Goal: Contribute content: Add original content to the website for others to see

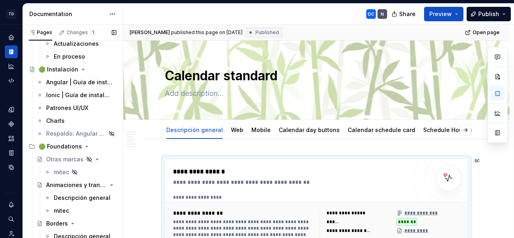
scroll to position [291, 0]
click at [96, 68] on button "Page tree" at bounding box center [99, 68] width 11 height 11
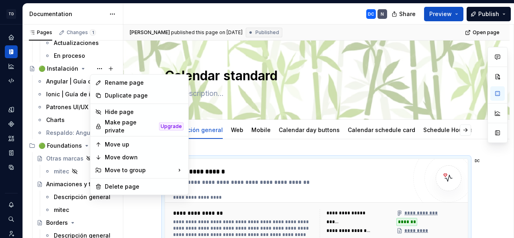
click at [107, 82] on div "Rename page" at bounding box center [144, 83] width 79 height 8
type textarea "*"
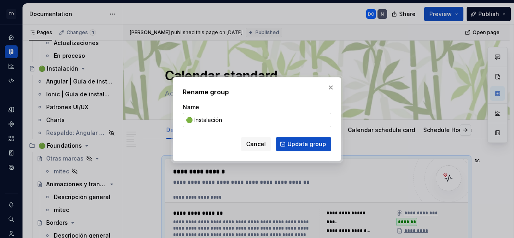
click at [224, 122] on input "🟢 Instalación" at bounding box center [257, 120] width 148 height 14
click at [226, 120] on input "🟢 Instalación installation guid" at bounding box center [257, 120] width 148 height 14
type input "🟢 Installation guid"
click at [300, 145] on span "Update group" at bounding box center [306, 144] width 39 height 8
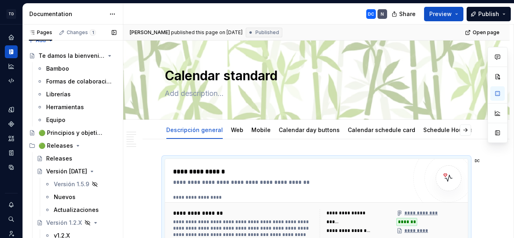
scroll to position [0, 0]
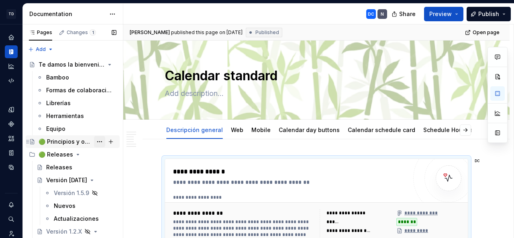
click at [96, 140] on button "Page tree" at bounding box center [99, 141] width 11 height 11
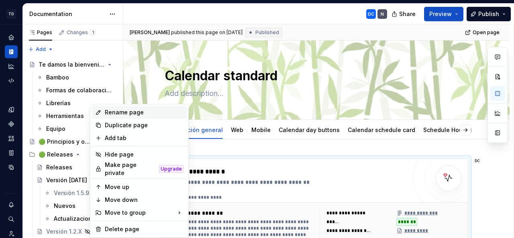
click at [116, 110] on div "Rename page" at bounding box center [144, 112] width 79 height 8
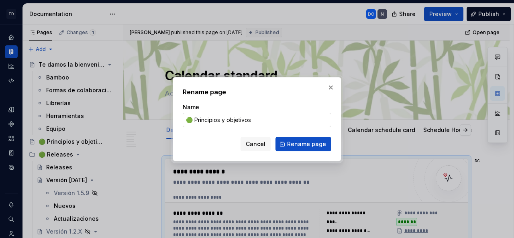
type textarea "*"
click at [205, 122] on input "🟢 Principios y objetivos" at bounding box center [257, 120] width 148 height 14
drag, startPoint x: 195, startPoint y: 120, endPoint x: 276, endPoint y: 118, distance: 81.1
click at [276, 118] on input "🟢 Principios y objetivos" at bounding box center [257, 120] width 148 height 14
click at [199, 120] on input "🟢 main principles" at bounding box center [257, 120] width 148 height 14
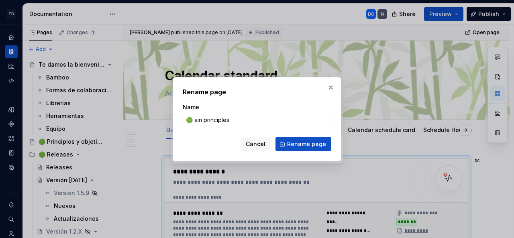
type input "🟢 Main principles"
click at [306, 143] on span "Rename page" at bounding box center [306, 144] width 39 height 8
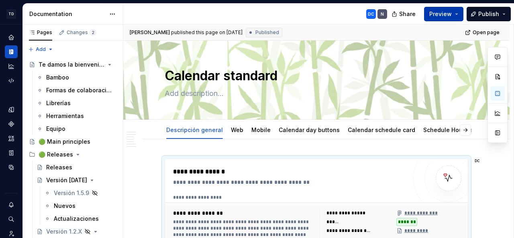
click at [437, 14] on span "Preview" at bounding box center [440, 14] width 22 height 8
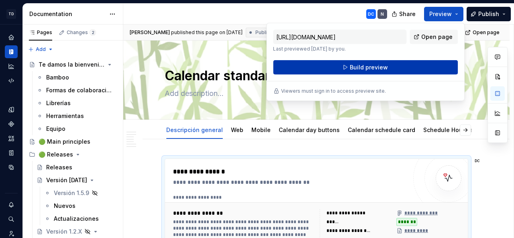
click at [414, 66] on button "Build preview" at bounding box center [365, 67] width 185 height 14
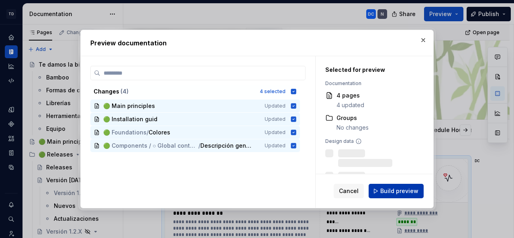
click at [404, 189] on span "Build preview" at bounding box center [399, 191] width 38 height 8
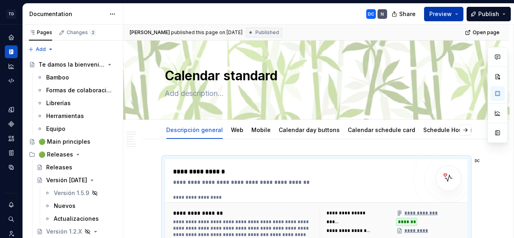
click at [457, 16] on button "Preview" at bounding box center [443, 14] width 39 height 14
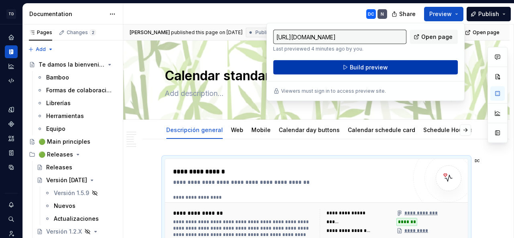
click at [419, 68] on button "Build preview" at bounding box center [365, 67] width 185 height 14
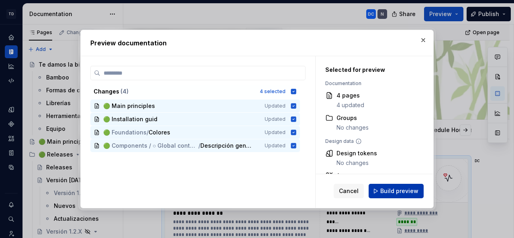
click at [390, 188] on span "Build preview" at bounding box center [399, 191] width 38 height 8
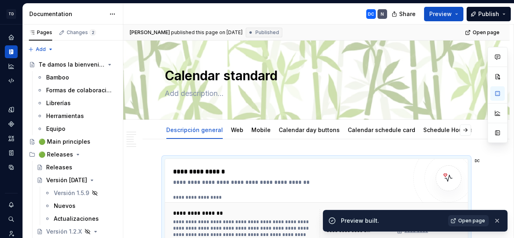
click at [470, 220] on span "Open page" at bounding box center [471, 220] width 27 height 6
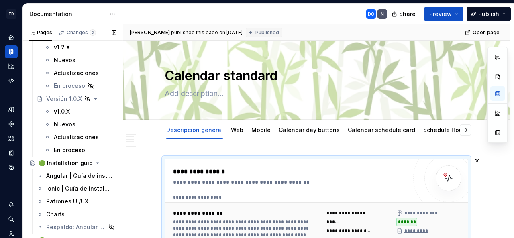
scroll to position [216, 0]
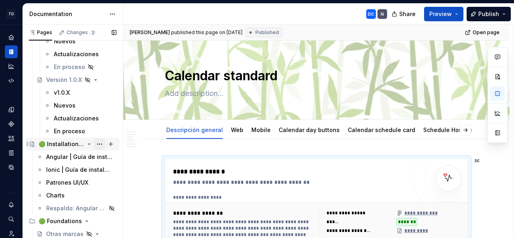
click at [95, 143] on button "Page tree" at bounding box center [99, 143] width 11 height 11
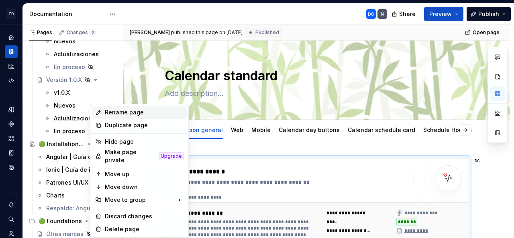
click at [104, 112] on div "Rename page" at bounding box center [139, 112] width 95 height 13
type textarea "*"
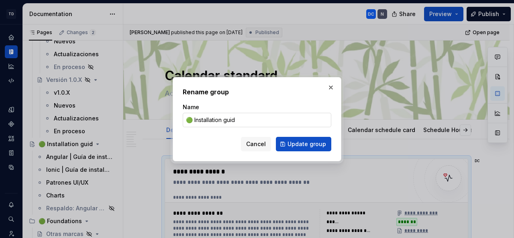
click at [241, 122] on input "🟢 Installation guid" at bounding box center [257, 120] width 148 height 14
type input "🟢 Installation guide"
click at [296, 141] on span "Update group" at bounding box center [306, 144] width 39 height 8
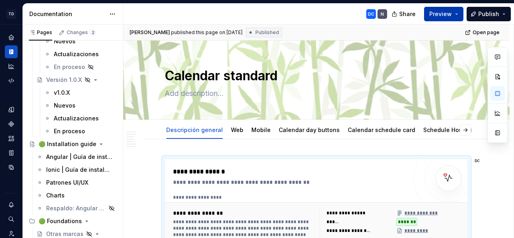
click at [441, 15] on span "Preview" at bounding box center [440, 14] width 22 height 8
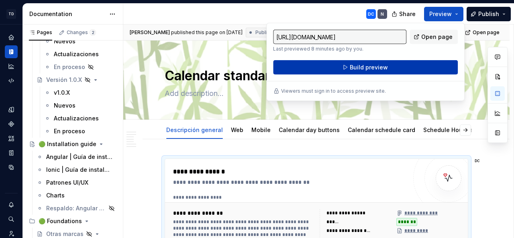
click at [395, 69] on button "Build preview" at bounding box center [365, 67] width 185 height 14
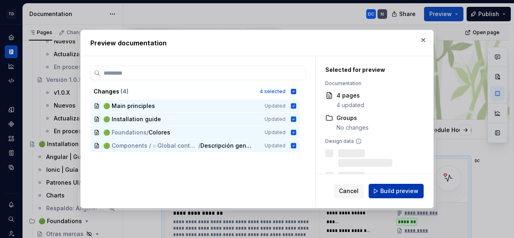
click at [409, 193] on span "Build preview" at bounding box center [399, 191] width 38 height 8
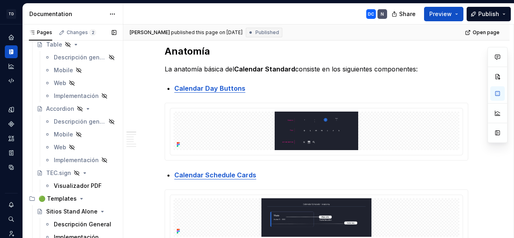
scroll to position [7105, 0]
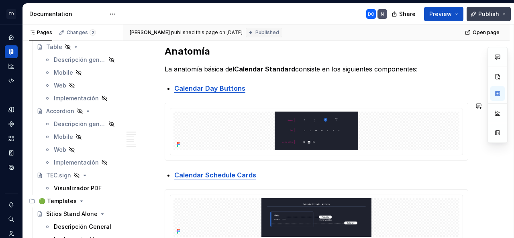
click at [477, 15] on button "Publish" at bounding box center [488, 14] width 44 height 14
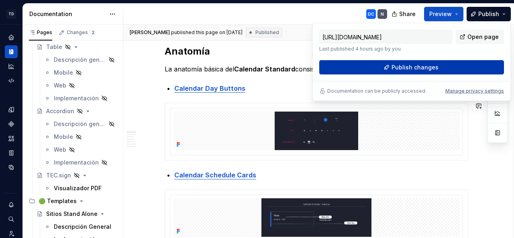
click at [450, 65] on button "Publish changes" at bounding box center [411, 67] width 185 height 14
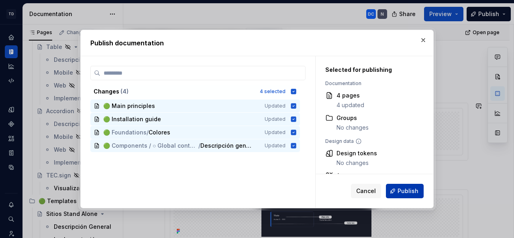
click at [415, 193] on span "Publish" at bounding box center [407, 191] width 21 height 8
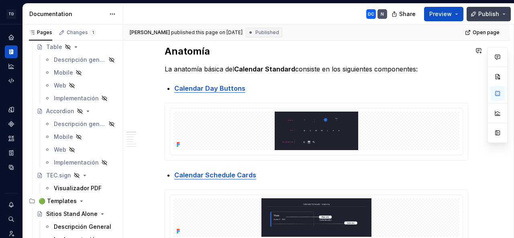
click at [504, 20] on button "Publish" at bounding box center [488, 14] width 44 height 14
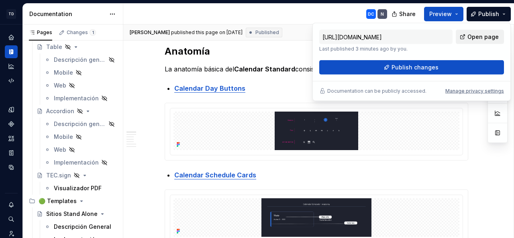
click at [489, 35] on span "Open page" at bounding box center [482, 37] width 31 height 8
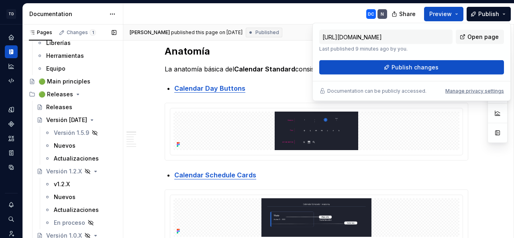
scroll to position [61, 0]
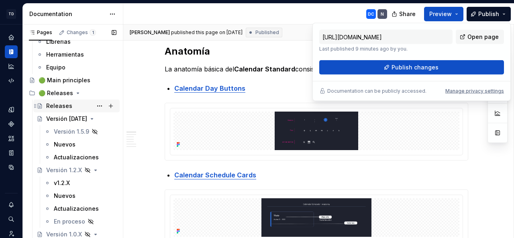
click at [70, 106] on div "Releases" at bounding box center [59, 106] width 26 height 8
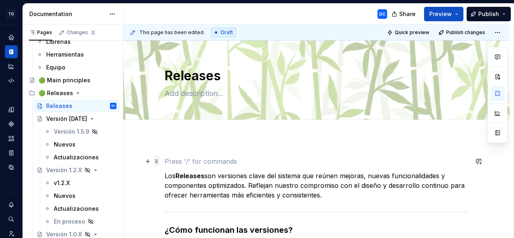
click at [158, 164] on span at bounding box center [156, 161] width 6 height 11
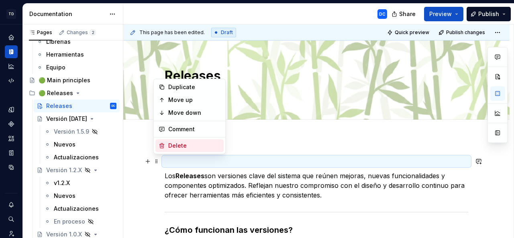
click at [178, 145] on div "Delete" at bounding box center [194, 146] width 52 height 8
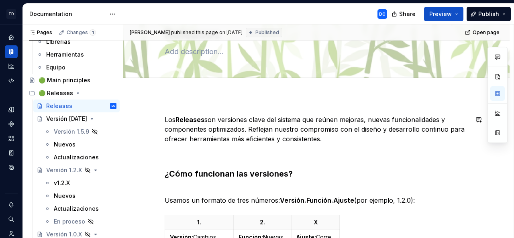
scroll to position [49, 0]
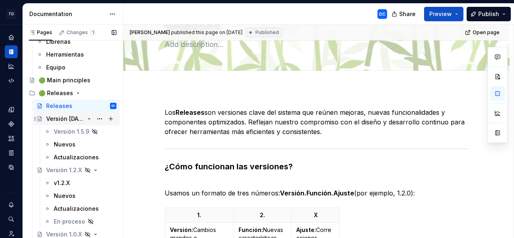
click at [66, 119] on div "Versión [DATE]" at bounding box center [65, 119] width 38 height 8
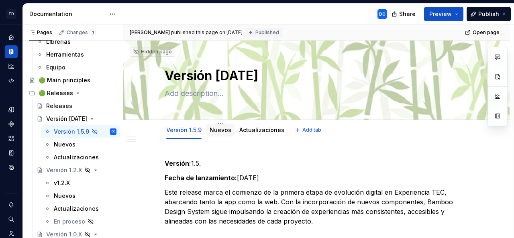
click at [217, 131] on link "Nuevos" at bounding box center [220, 129] width 22 height 7
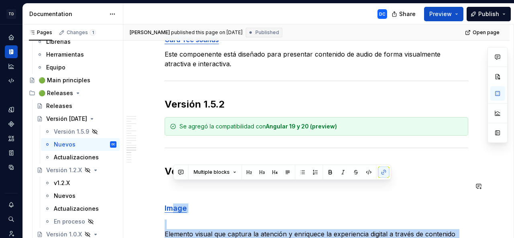
scroll to position [1462, 0]
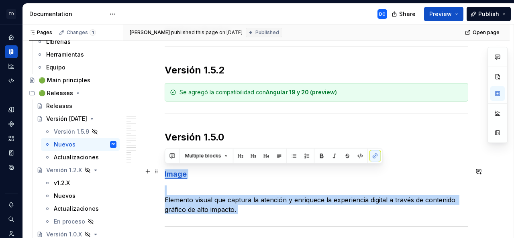
drag, startPoint x: 293, startPoint y: 162, endPoint x: 164, endPoint y: 169, distance: 129.0
copy div "Image Elemento visual que captura la atención y enriquece la experiencia digita…"
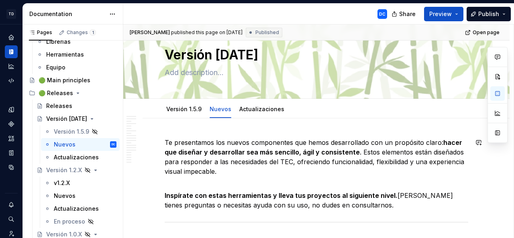
scroll to position [26, 0]
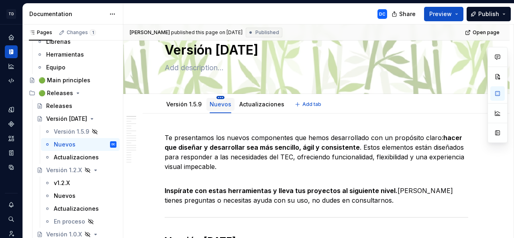
click at [219, 96] on html "TD Bamboo Design System DC Dataset Bamboo - Design System Documentation DC Shar…" at bounding box center [257, 119] width 514 height 238
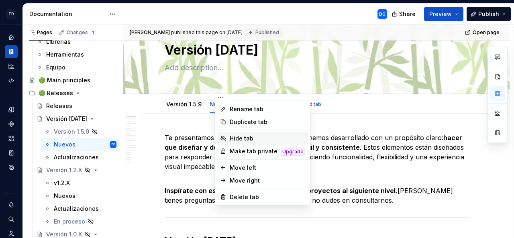
click at [231, 137] on div "Hide tab" at bounding box center [267, 138] width 75 height 8
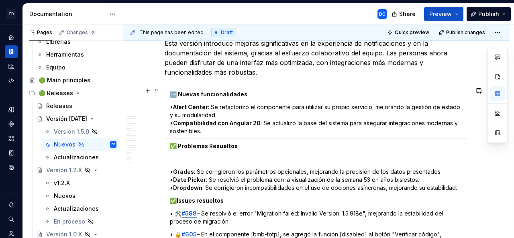
scroll to position [278, 0]
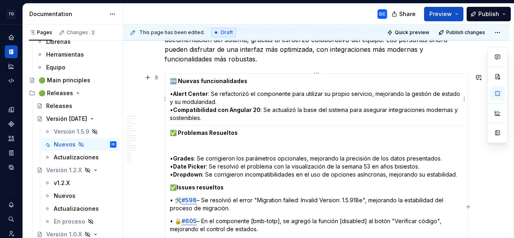
click at [351, 104] on p "• Alert Center : Se refactorizó el componente para utilizar su propio servicio,…" at bounding box center [316, 106] width 293 height 32
click at [467, 122] on td "🆕 Nuevas funcionalidades • Alert Center : Se refactorizó el componente para uti…" at bounding box center [316, 100] width 303 height 52
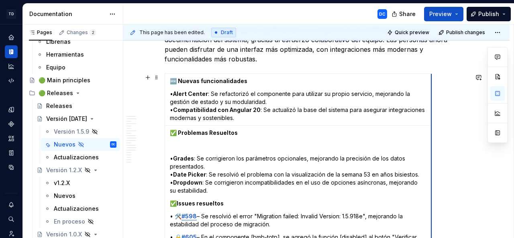
drag, startPoint x: 466, startPoint y: 122, endPoint x: 430, endPoint y: 127, distance: 36.8
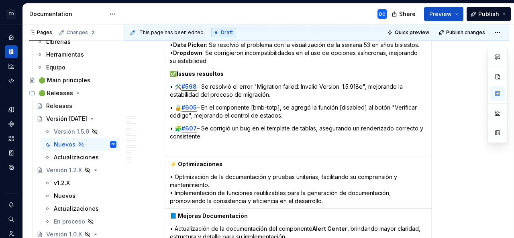
scroll to position [405, 0]
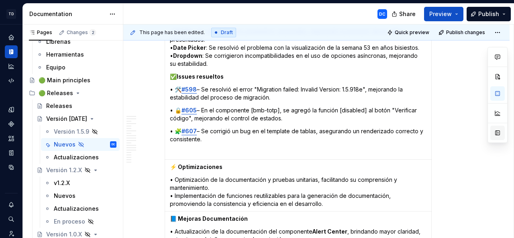
click at [497, 134] on button "button" at bounding box center [497, 133] width 14 height 14
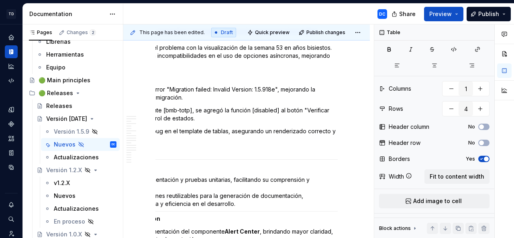
scroll to position [0, 84]
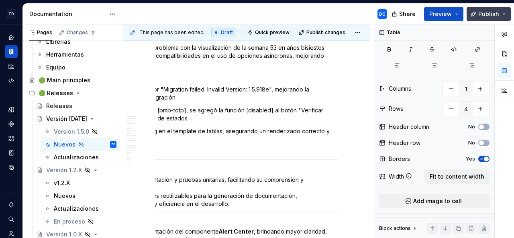
click at [487, 16] on span "Publish" at bounding box center [488, 14] width 21 height 8
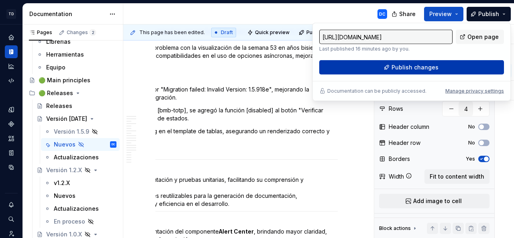
click at [452, 65] on button "Publish changes" at bounding box center [411, 67] width 185 height 14
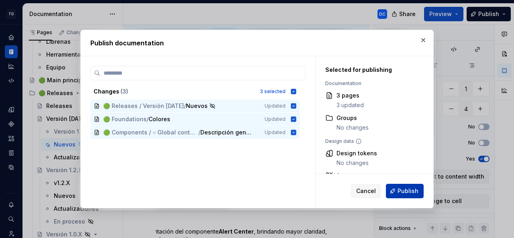
click at [406, 188] on span "Publish" at bounding box center [407, 191] width 21 height 8
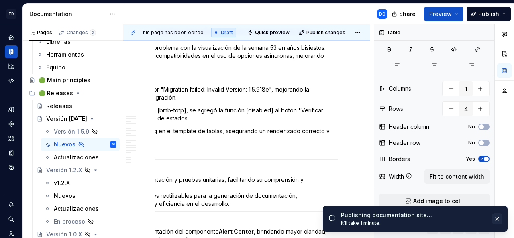
click at [496, 219] on button "button" at bounding box center [497, 218] width 10 height 11
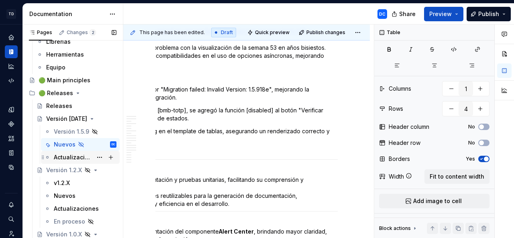
click at [82, 156] on div "Actualizaciones" at bounding box center [73, 157] width 39 height 8
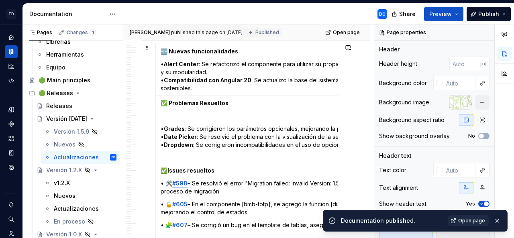
scroll to position [383, 0]
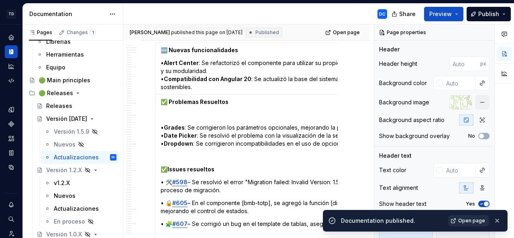
click at [465, 222] on span "Open page" at bounding box center [471, 220] width 27 height 6
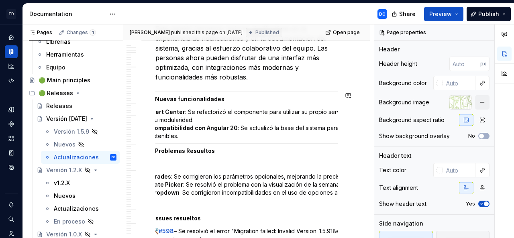
scroll to position [335, 0]
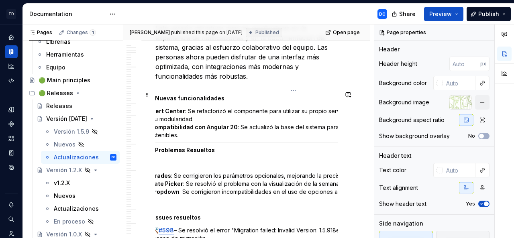
click at [213, 92] on td "🆕 Nuevas funcionalidades • Alert Center : Se refactorizó el componente para uti…" at bounding box center [293, 117] width 303 height 52
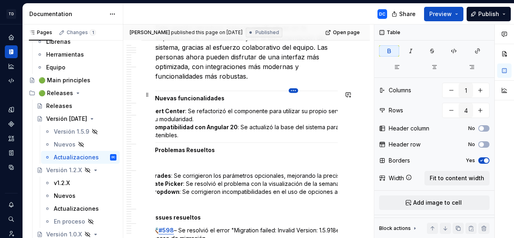
click at [295, 91] on html "TD Bamboo Design System DC Dataset Bamboo - Design System Documentation DC Shar…" at bounding box center [257, 119] width 514 height 238
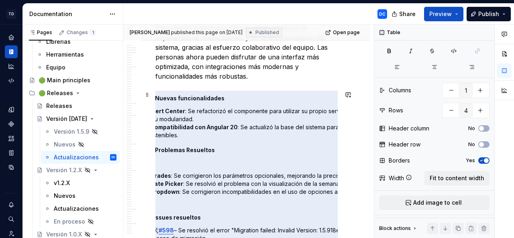
click at [437, 177] on div "Comments Open comments No comments yet Select ‘Comment’ from the block context …" at bounding box center [444, 131] width 140 height 214
click at [437, 177] on span "Fit to content width" at bounding box center [456, 178] width 55 height 8
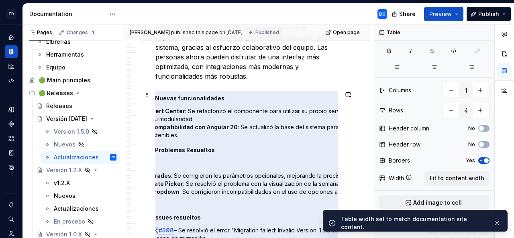
scroll to position [465, 0]
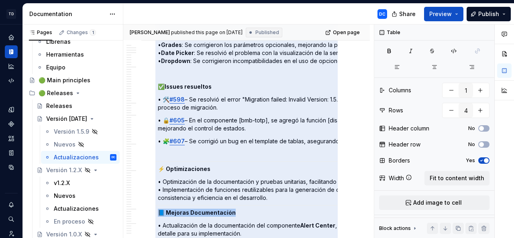
click at [437, 177] on span "Fit to content width" at bounding box center [456, 178] width 55 height 8
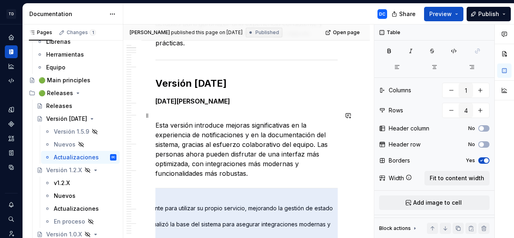
scroll to position [235, 0]
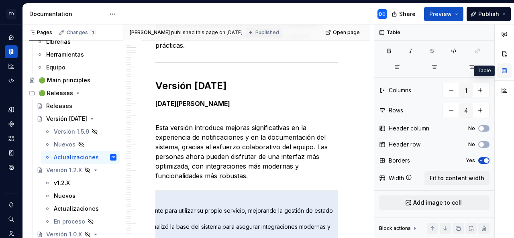
click at [505, 67] on button "button" at bounding box center [504, 70] width 14 height 14
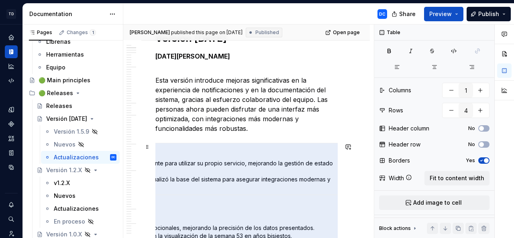
scroll to position [283, 0]
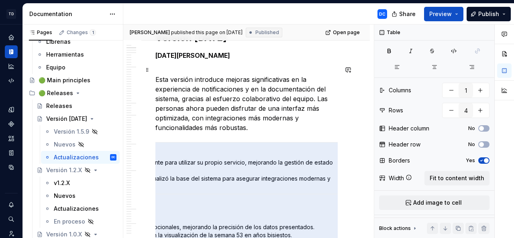
click at [331, 116] on p "Esta versión introduce mejoras significativas en la experiencia de notificacion…" at bounding box center [246, 98] width 182 height 67
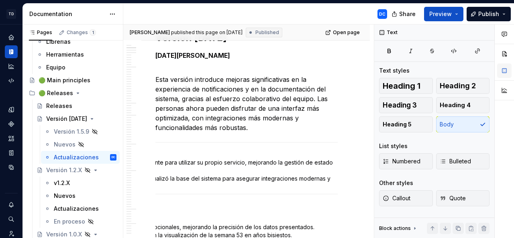
click at [504, 70] on button "button" at bounding box center [504, 70] width 14 height 14
click at [262, 142] on td "🆕 Nuevas funcionalidades • Alert Center : Se refactorizó el componente para uti…" at bounding box center [189, 168] width 303 height 52
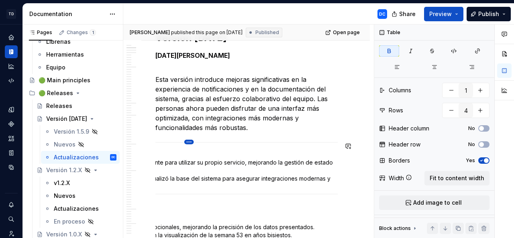
click at [190, 140] on html "TD Bamboo Design System DC Dataset Bamboo - Design System Documentation DC Shar…" at bounding box center [257, 119] width 514 height 238
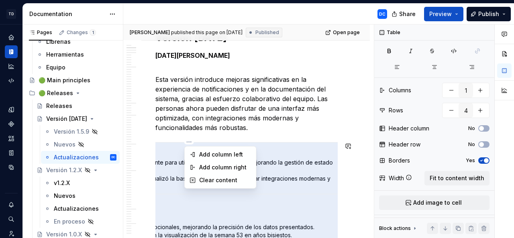
click at [207, 142] on html "TD Bamboo Design System DC Dataset Bamboo - Design System Documentation DC Shar…" at bounding box center [257, 119] width 514 height 238
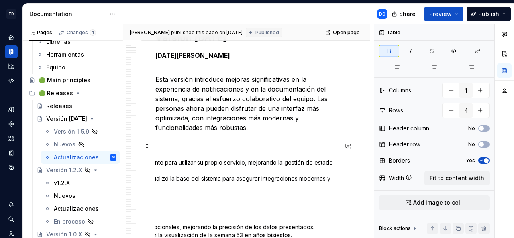
click at [207, 142] on td "🆕 Nuevas funcionalidades • Alert Center : Se refactorizó el componente para uti…" at bounding box center [189, 168] width 303 height 52
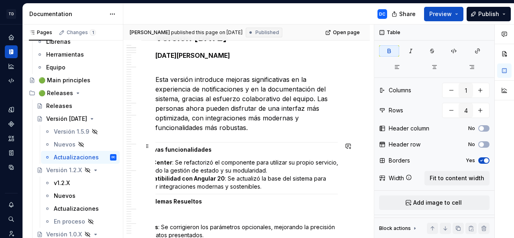
scroll to position [0, 25]
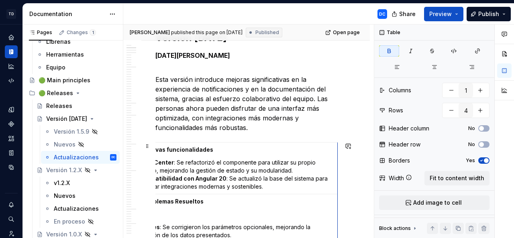
drag, startPoint x: 337, startPoint y: 166, endPoint x: 241, endPoint y: 171, distance: 96.0
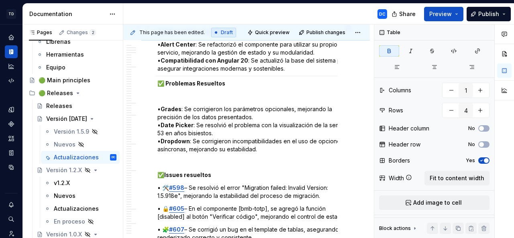
scroll to position [0, 0]
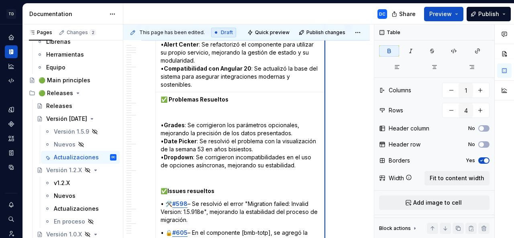
drag, startPoint x: 336, startPoint y: 157, endPoint x: 299, endPoint y: 159, distance: 37.8
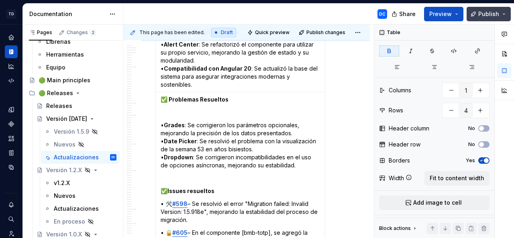
click at [485, 13] on span "Publish" at bounding box center [488, 14] width 21 height 8
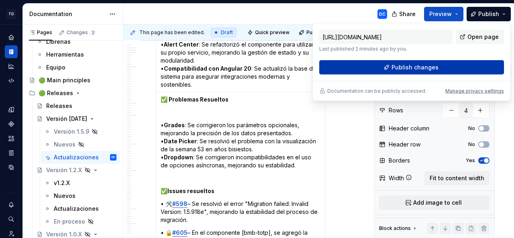
click at [466, 65] on button "Publish changes" at bounding box center [411, 67] width 185 height 14
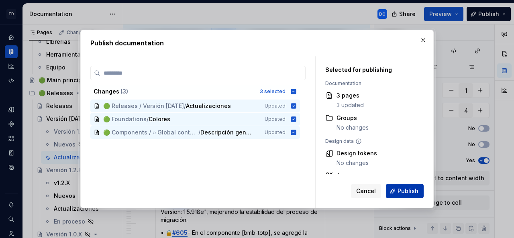
click at [400, 193] on span "Publish" at bounding box center [407, 191] width 21 height 8
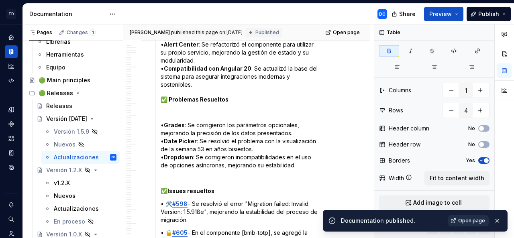
click at [474, 220] on span "Open page" at bounding box center [471, 220] width 27 height 6
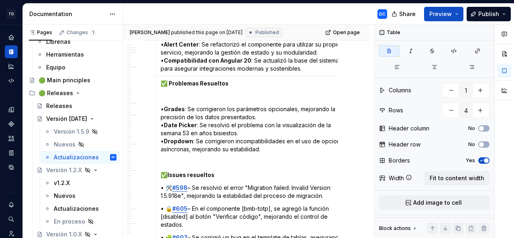
drag, startPoint x: 324, startPoint y: 110, endPoint x: 355, endPoint y: 111, distance: 30.9
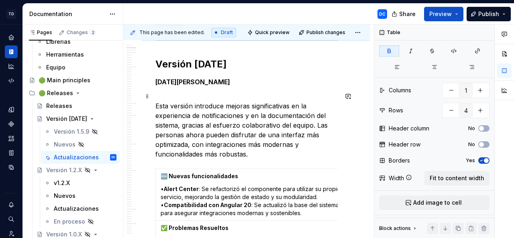
scroll to position [257, 0]
click at [480, 31] on button "button" at bounding box center [485, 32] width 11 height 11
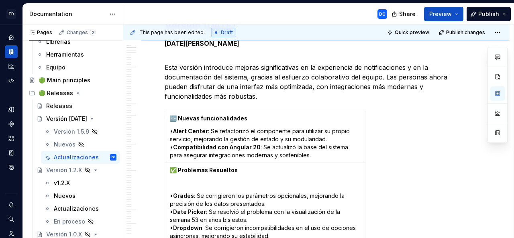
scroll to position [218, 0]
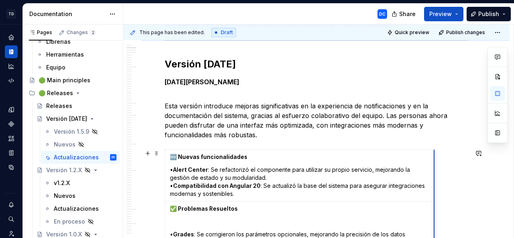
drag, startPoint x: 364, startPoint y: 175, endPoint x: 433, endPoint y: 163, distance: 70.1
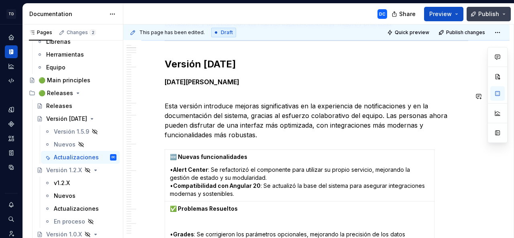
click at [486, 16] on span "Publish" at bounding box center [488, 14] width 21 height 8
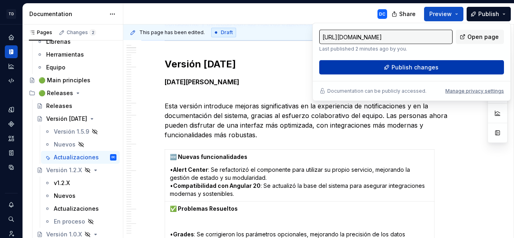
click at [419, 67] on span "Publish changes" at bounding box center [414, 67] width 47 height 8
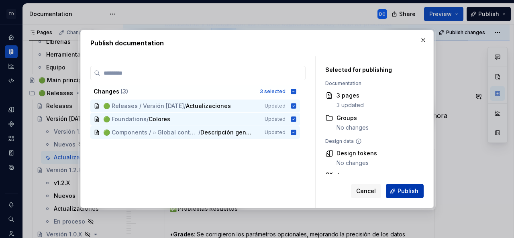
click at [398, 191] on span "Publish" at bounding box center [407, 191] width 21 height 8
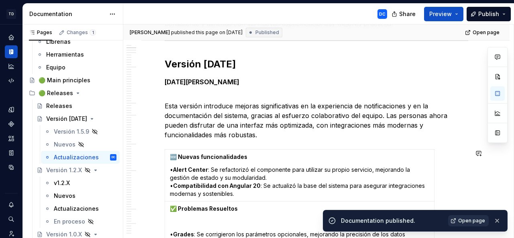
click at [472, 221] on span "Open page" at bounding box center [471, 220] width 27 height 6
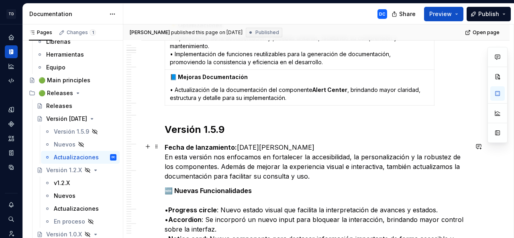
scroll to position [583, 0]
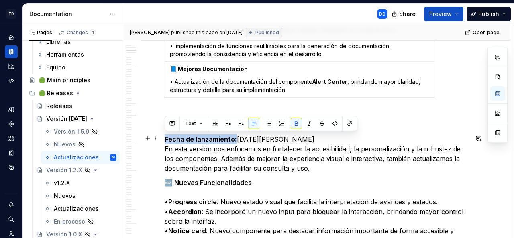
drag, startPoint x: 234, startPoint y: 137, endPoint x: 163, endPoint y: 141, distance: 71.5
copy strong "Fecha de lanzamiento:"
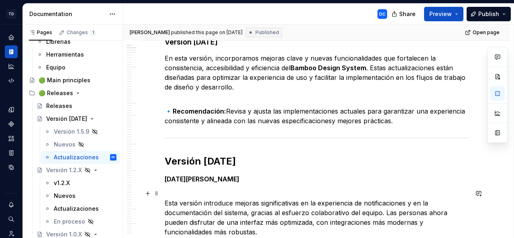
scroll to position [134, 0]
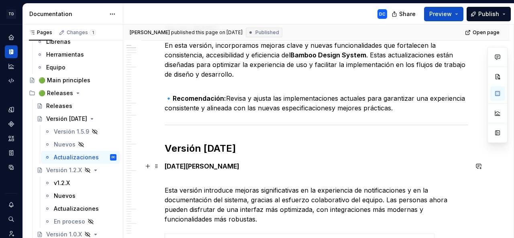
paste div
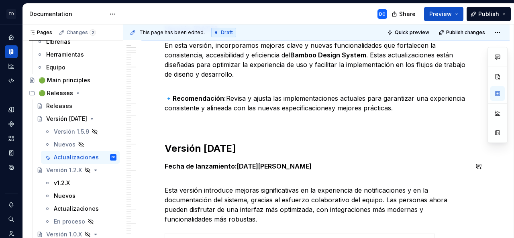
type textarea "*"
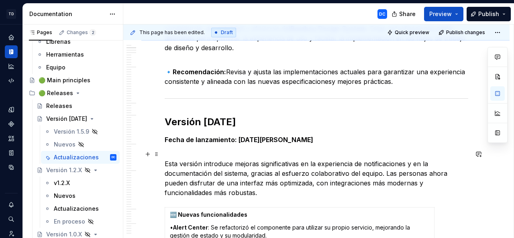
scroll to position [160, 0]
click at [163, 164] on div "This page has been edited. Draft Quick preview Publish changes Versión [DATE] E…" at bounding box center [318, 131] width 390 height 214
click at [157, 155] on span at bounding box center [156, 153] width 6 height 11
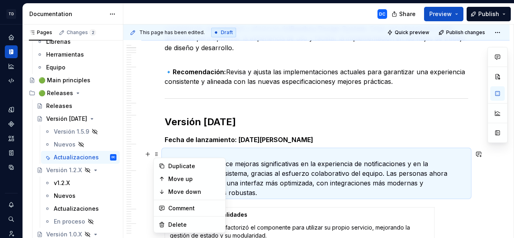
click at [243, 153] on p "Esta versión introduce mejoras significativas en la experiencia de notificacion…" at bounding box center [316, 173] width 303 height 48
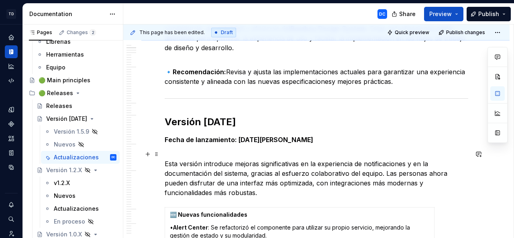
click at [166, 163] on p "Esta versión introduce mejoras significativas en la experiencia de notificacion…" at bounding box center [316, 173] width 303 height 48
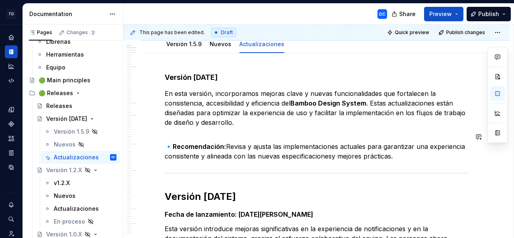
scroll to position [87, 0]
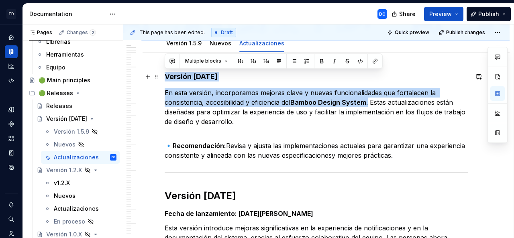
drag, startPoint x: 372, startPoint y: 103, endPoint x: 160, endPoint y: 79, distance: 213.2
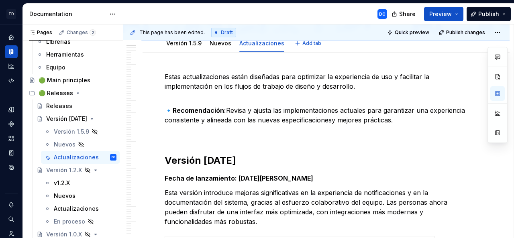
scroll to position [51, 0]
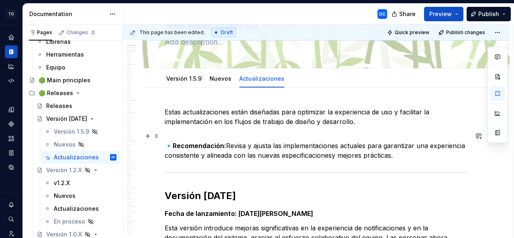
click at [193, 132] on p "🔹 Recomendación: Revisa y ajusta las implementaciones actuales para garantizar …" at bounding box center [316, 145] width 303 height 29
click at [166, 111] on p "Estas actualizaciones están diseñadas para optimizar la experiencia de uso y fa…" at bounding box center [316, 116] width 303 height 19
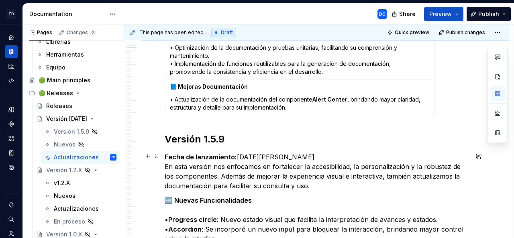
scroll to position [519, 0]
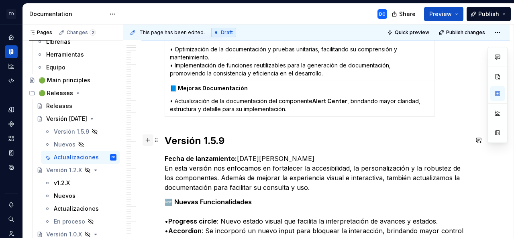
click at [148, 141] on button "button" at bounding box center [147, 139] width 11 height 11
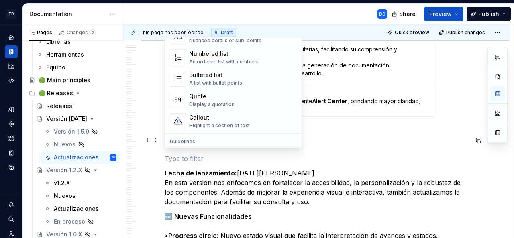
scroll to position [190, 0]
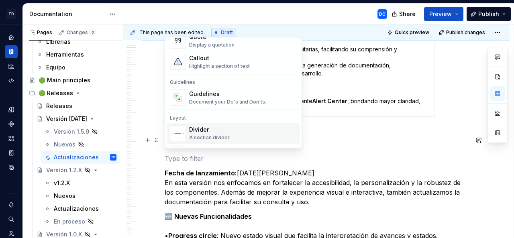
click at [210, 130] on div "Divider" at bounding box center [209, 130] width 41 height 8
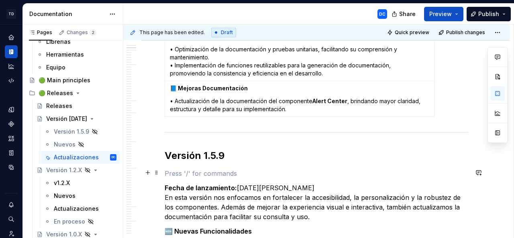
click at [173, 173] on p at bounding box center [316, 174] width 303 height 10
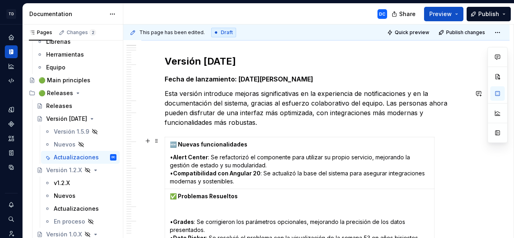
scroll to position [188, 0]
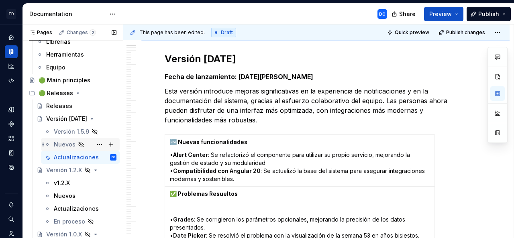
click at [84, 143] on div "Nuevos" at bounding box center [85, 144] width 63 height 11
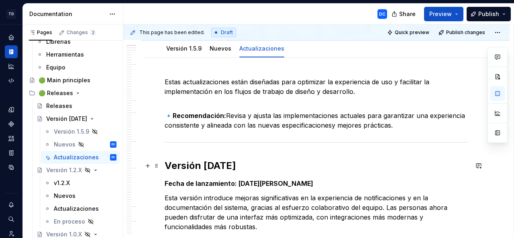
scroll to position [82, 0]
click at [392, 83] on p "Estas actualizaciones están diseñadas para optimizar la experiencia de uso y fa…" at bounding box center [316, 86] width 303 height 19
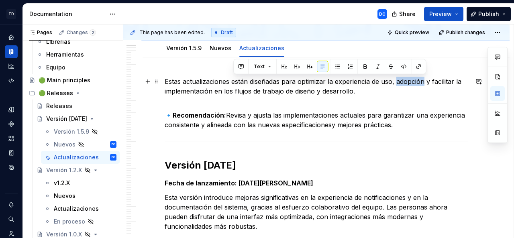
drag, startPoint x: 408, startPoint y: 80, endPoint x: 397, endPoint y: 81, distance: 11.7
click at [397, 81] on p "Estas actualizaciones están diseñadas para optimizar la experiencia de uso, ado…" at bounding box center [316, 86] width 303 height 19
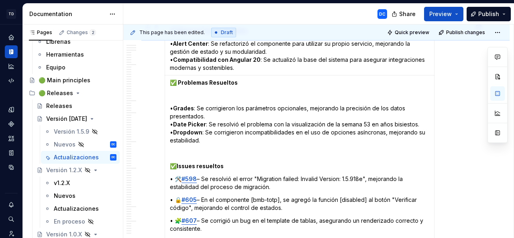
scroll to position [303, 0]
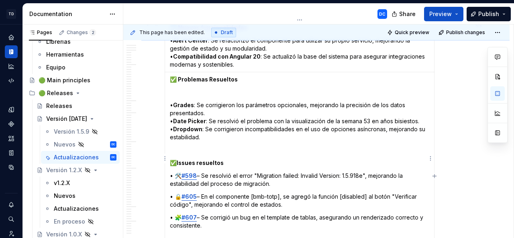
click at [179, 96] on td "✅ Problemas Resueltos • Grades : Se corrigieron los parámetros opcionales, mejo…" at bounding box center [299, 159] width 269 height 174
click at [179, 89] on p at bounding box center [299, 92] width 259 height 8
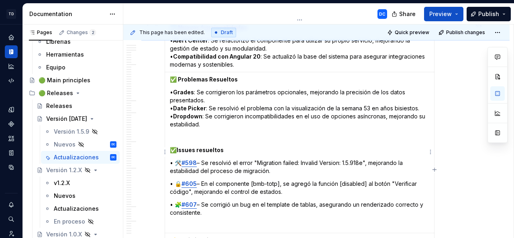
click at [180, 137] on p at bounding box center [299, 137] width 259 height 8
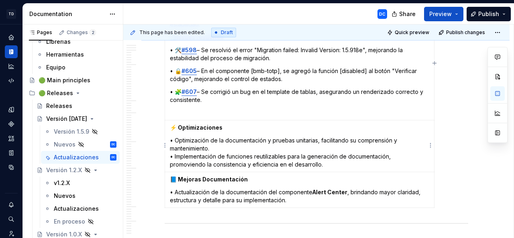
scroll to position [405, 0]
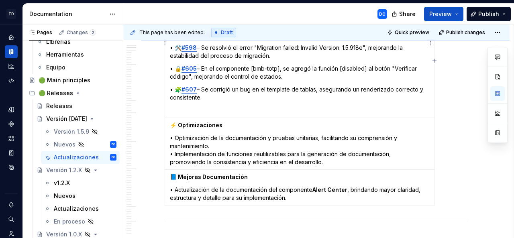
click at [187, 108] on p at bounding box center [299, 110] width 259 height 8
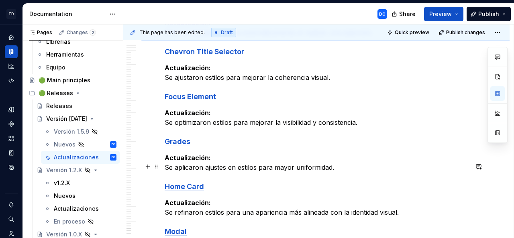
scroll to position [5392, 0]
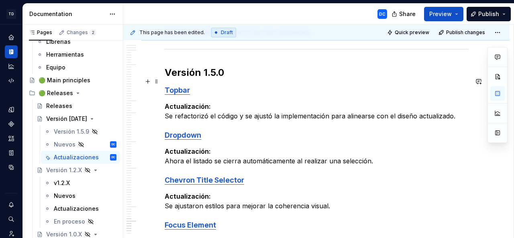
click at [249, 79] on h2 "Versión 1.5.0" at bounding box center [316, 72] width 303 height 13
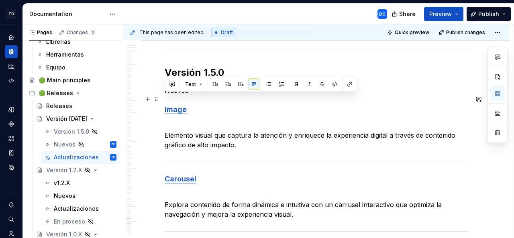
drag, startPoint x: 169, startPoint y: 99, endPoint x: 160, endPoint y: 99, distance: 8.8
click at [295, 84] on button "button" at bounding box center [296, 84] width 11 height 11
click at [191, 95] on p "Nuevos" at bounding box center [316, 90] width 303 height 10
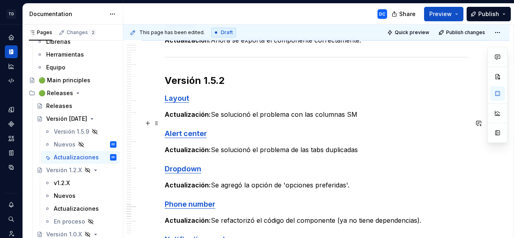
scroll to position [5166, 0]
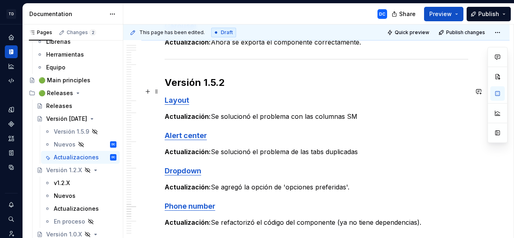
click at [235, 89] on h2 "Versión 1.5.2" at bounding box center [316, 82] width 303 height 13
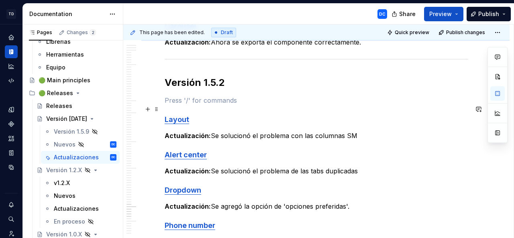
click at [195, 105] on p at bounding box center [316, 100] width 303 height 10
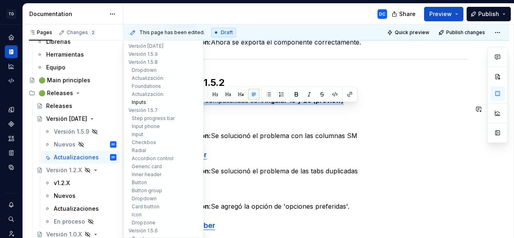
drag, startPoint x: 347, startPoint y: 109, endPoint x: 138, endPoint y: 105, distance: 208.7
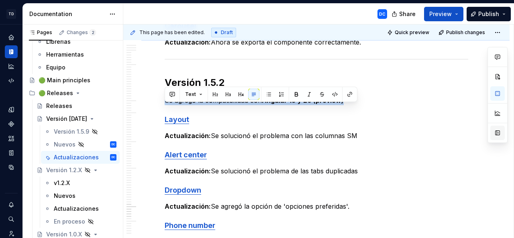
click at [497, 134] on button "button" at bounding box center [497, 133] width 14 height 14
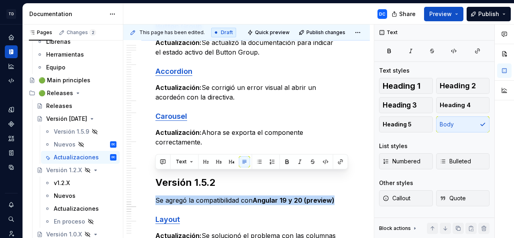
scroll to position [5625, 0]
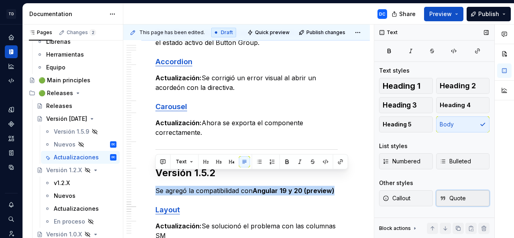
click at [449, 197] on span "Quote" at bounding box center [452, 198] width 26 height 8
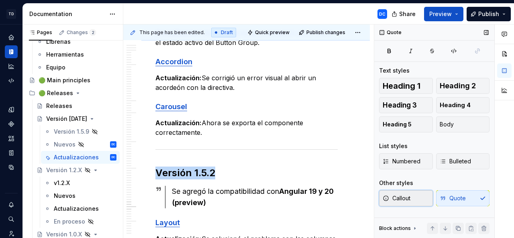
click at [412, 200] on button "Callout" at bounding box center [406, 198] width 54 height 16
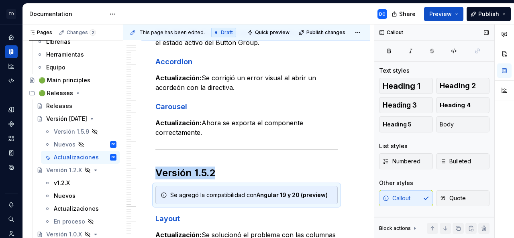
scroll to position [40, 0]
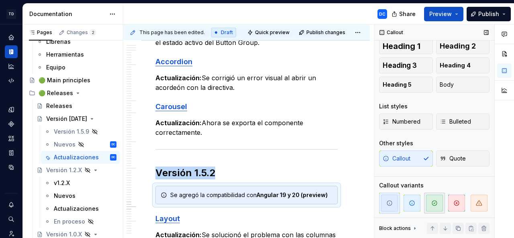
click at [433, 203] on icon "button" at bounding box center [434, 203] width 6 height 6
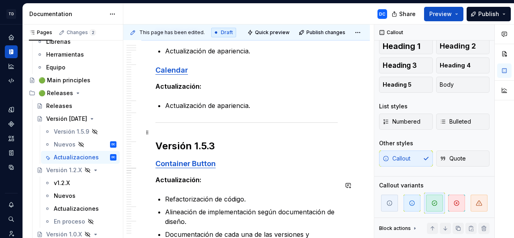
scroll to position [4675, 0]
click at [233, 140] on h2 "Versión 1.5.3" at bounding box center [246, 146] width 182 height 13
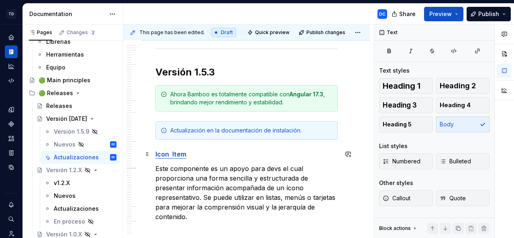
scroll to position [4750, 0]
click at [155, 149] on strong "Icon Item" at bounding box center [170, 153] width 31 height 8
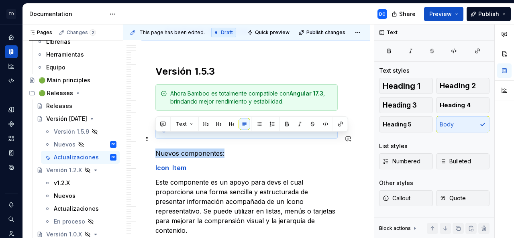
drag, startPoint x: 163, startPoint y: 134, endPoint x: 151, endPoint y: 134, distance: 11.7
click at [392, 54] on button "button" at bounding box center [389, 50] width 20 height 11
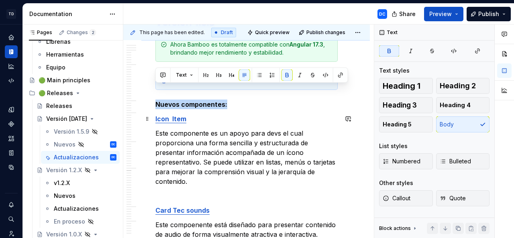
click at [223, 128] on p "Este componente es un apoyo para devs el cual proporciona una forma sencilla y …" at bounding box center [246, 157] width 182 height 58
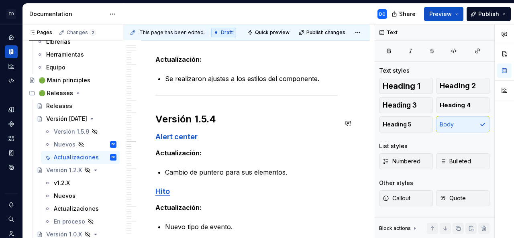
scroll to position [4070, 0]
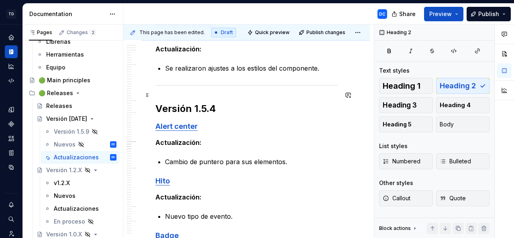
click at [230, 102] on h2 "Versión 1.5.4" at bounding box center [246, 108] width 182 height 13
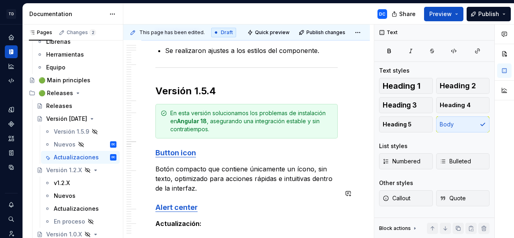
scroll to position [4088, 0]
click at [155, 135] on div "Estas actualizaciones están diseñadas para optimizar la experiencia de uso y fa…" at bounding box center [246, 93] width 246 height 8085
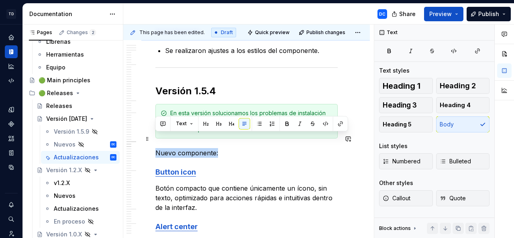
drag, startPoint x: 229, startPoint y: 136, endPoint x: 156, endPoint y: 139, distance: 72.3
click at [156, 148] on p "Nuevo componente:" at bounding box center [246, 153] width 182 height 10
click at [388, 52] on icon "button" at bounding box center [389, 51] width 6 height 6
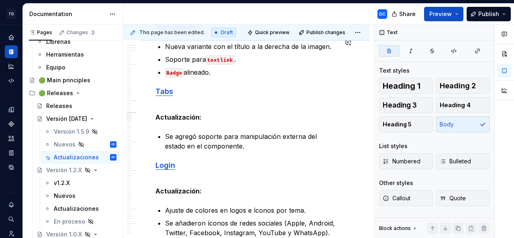
scroll to position [3257, 0]
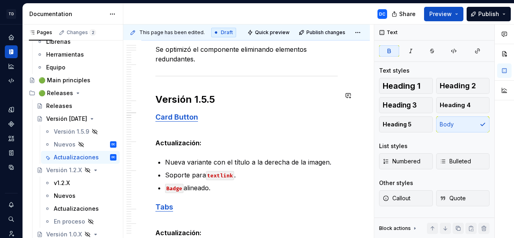
click at [223, 97] on h2 "Versión 1.5.5" at bounding box center [246, 99] width 182 height 13
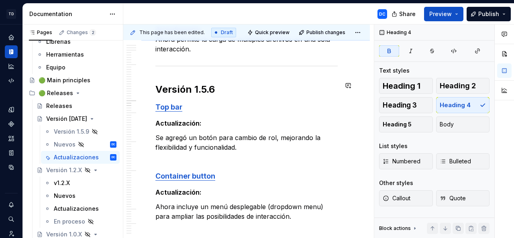
scroll to position [2968, 0]
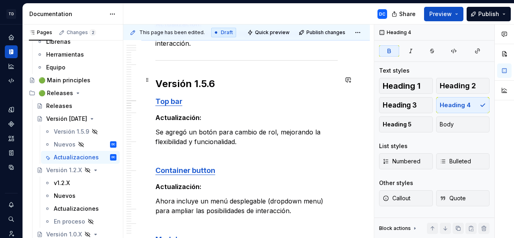
click at [222, 80] on h2 "Versión 1.5.6" at bounding box center [246, 83] width 182 height 13
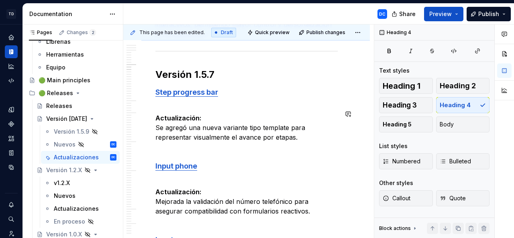
scroll to position [1587, 0]
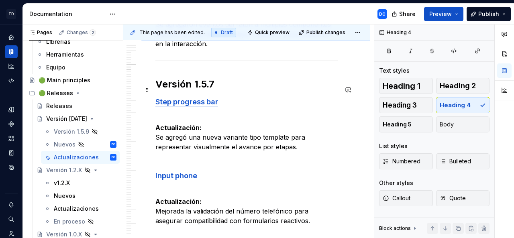
click at [225, 85] on h2 "Versión 1.5.7" at bounding box center [246, 84] width 182 height 13
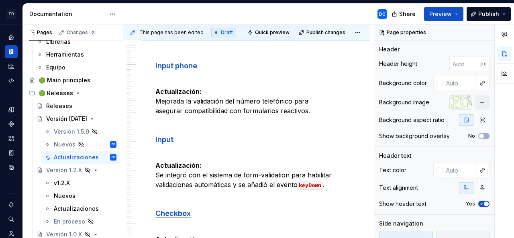
scroll to position [1590, 0]
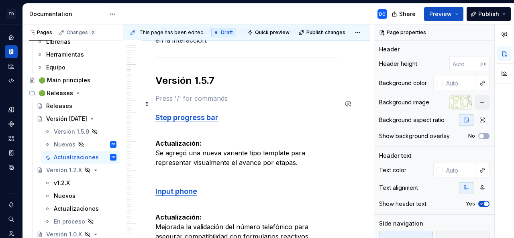
click at [164, 102] on p at bounding box center [246, 98] width 182 height 10
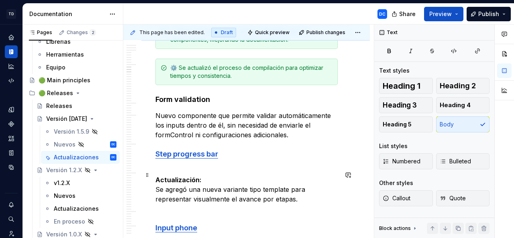
scroll to position [1681, 0]
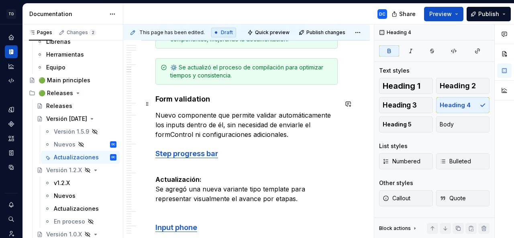
click at [155, 102] on strong "Form validation" at bounding box center [182, 99] width 55 height 8
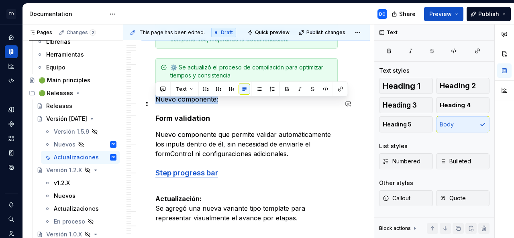
drag, startPoint x: 163, startPoint y: 106, endPoint x: 153, endPoint y: 105, distance: 10.1
click at [391, 51] on icon "button" at bounding box center [389, 51] width 6 height 6
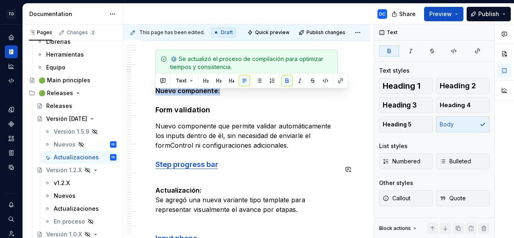
scroll to position [1690, 0]
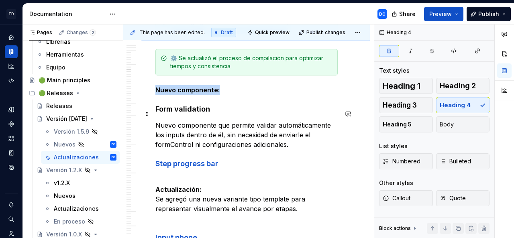
click at [236, 114] on h4 "Form validation" at bounding box center [246, 109] width 182 height 10
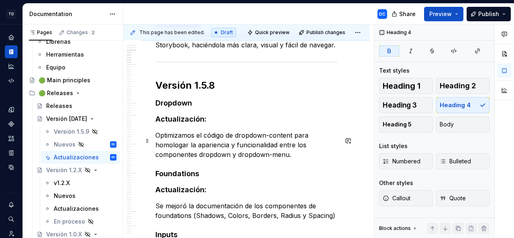
scroll to position [1162, 0]
click at [226, 92] on h2 "Versión 1.5.8" at bounding box center [246, 85] width 182 height 13
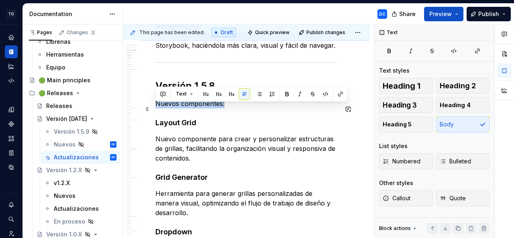
drag, startPoint x: 174, startPoint y: 113, endPoint x: 154, endPoint y: 109, distance: 20.9
click at [392, 51] on button "button" at bounding box center [389, 50] width 20 height 11
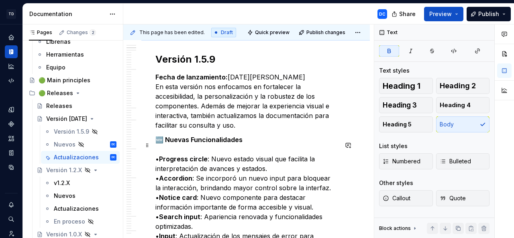
scroll to position [626, 0]
click at [239, 130] on p "Fecha de lanzamiento: [DATE][PERSON_NAME] En esta versión nos enfocamos en fort…" at bounding box center [246, 101] width 182 height 58
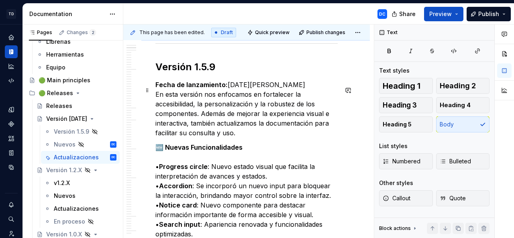
scroll to position [617, 0]
click at [249, 149] on p "🆕 Nuevas Funcionalidades • Progress circle : Nuevo estado visual que facilita l…" at bounding box center [246, 201] width 182 height 116
click at [248, 135] on p "Fecha de lanzamiento: [DATE][PERSON_NAME] En esta versión nos enfocamos en fort…" at bounding box center [246, 109] width 182 height 58
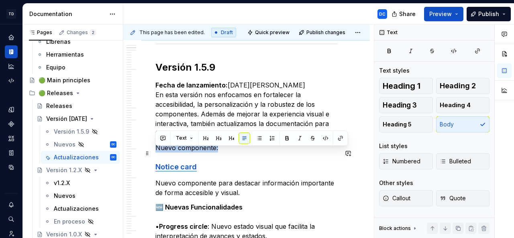
drag, startPoint x: 177, startPoint y: 155, endPoint x: 152, endPoint y: 154, distance: 25.7
click at [388, 50] on icon "button" at bounding box center [389, 51] width 6 height 6
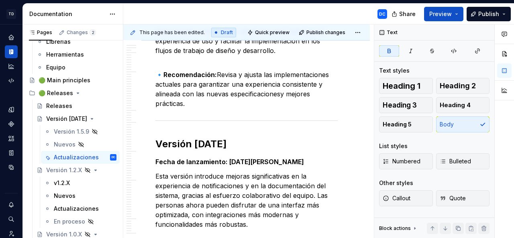
scroll to position [0, 0]
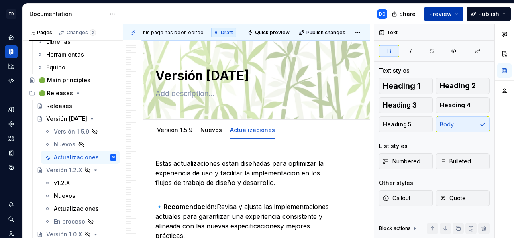
click at [447, 13] on span "Preview" at bounding box center [440, 14] width 22 height 8
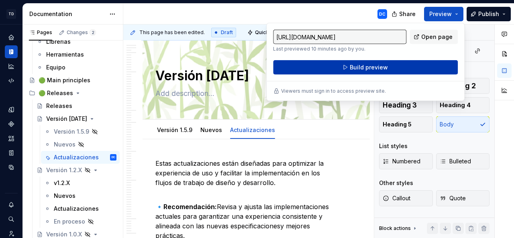
click at [385, 65] on span "Build preview" at bounding box center [368, 67] width 38 height 8
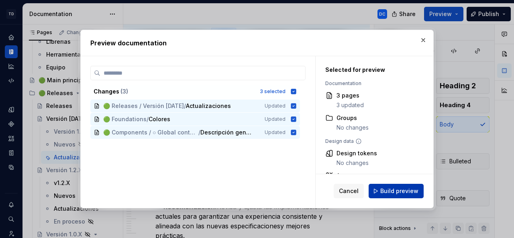
click at [402, 191] on span "Build preview" at bounding box center [399, 191] width 38 height 8
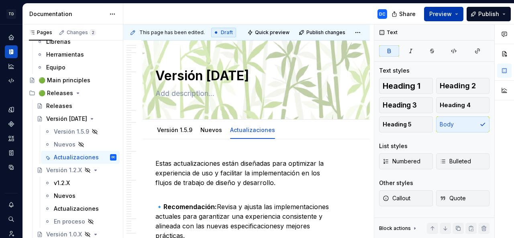
click at [449, 14] on span "Preview" at bounding box center [440, 14] width 22 height 8
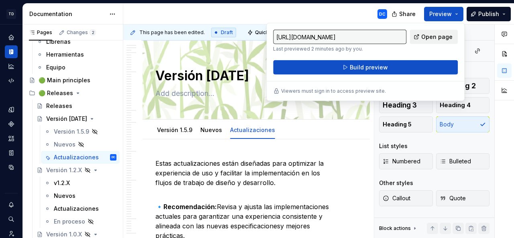
click at [436, 38] on span "Open page" at bounding box center [436, 37] width 31 height 8
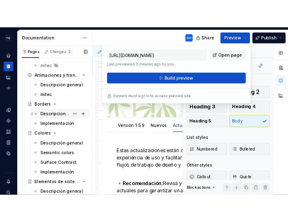
scroll to position [414, 0]
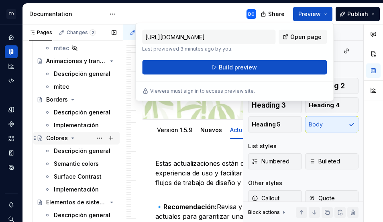
click at [71, 137] on icon "Page tree" at bounding box center [72, 138] width 6 height 6
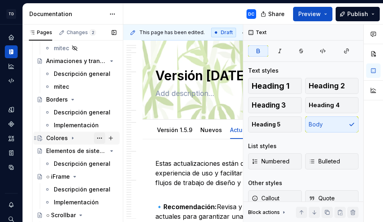
click at [95, 136] on button "Page tree" at bounding box center [99, 137] width 11 height 11
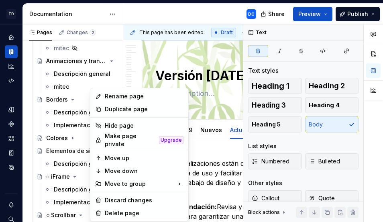
click at [114, 93] on div "Rename page" at bounding box center [144, 96] width 79 height 8
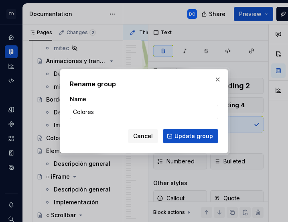
type textarea "*"
click at [122, 111] on input "Colores" at bounding box center [144, 112] width 148 height 14
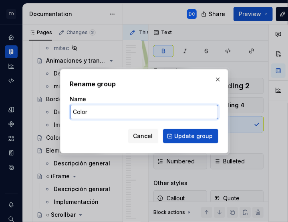
type input "Colors"
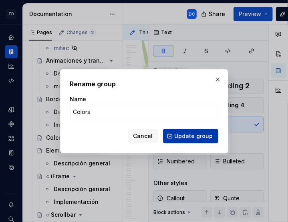
click at [190, 134] on span "Update group" at bounding box center [194, 136] width 39 height 8
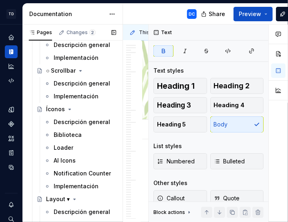
scroll to position [559, 0]
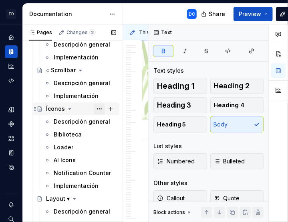
click at [95, 107] on button "Page tree" at bounding box center [99, 108] width 11 height 11
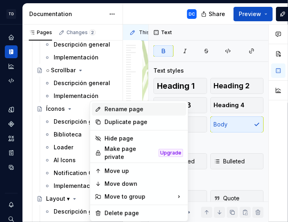
type textarea "*"
click at [104, 108] on div "Rename page" at bounding box center [139, 109] width 95 height 13
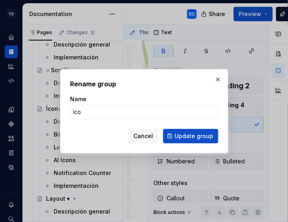
type input "Icon"
click at [191, 134] on span "Update group" at bounding box center [194, 136] width 39 height 8
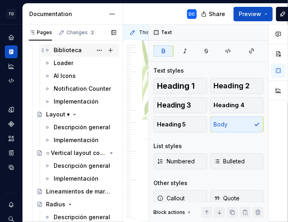
scroll to position [646, 0]
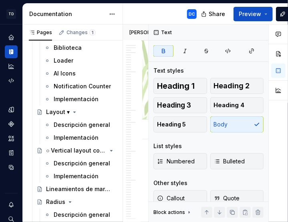
click at [126, 16] on div "DC" at bounding box center [163, 14] width 80 height 21
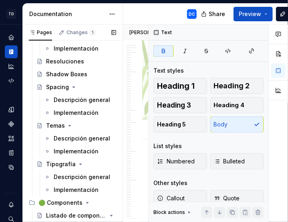
scroll to position [825, 0]
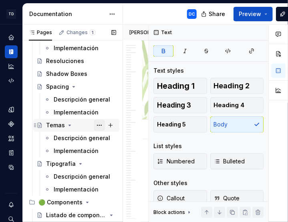
click at [96, 124] on button "Page tree" at bounding box center [99, 125] width 11 height 11
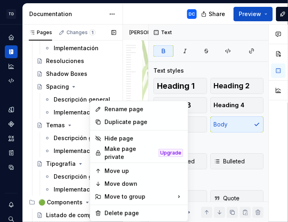
click at [30, 144] on div "Pages Changes 1 Add Accessibility guide for tree Page tree. Navigate the tree w…" at bounding box center [72, 124] width 100 height 201
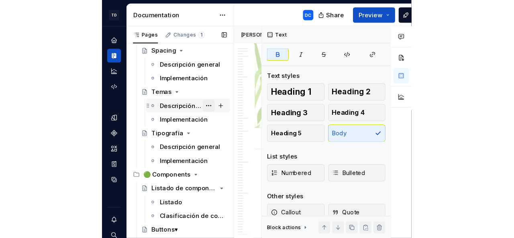
scroll to position [864, 0]
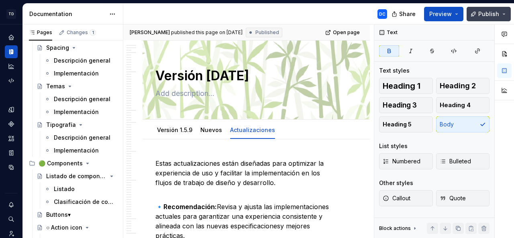
click at [486, 12] on span "Publish" at bounding box center [488, 14] width 21 height 8
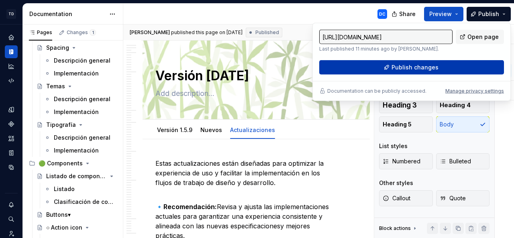
click at [415, 68] on span "Publish changes" at bounding box center [414, 67] width 47 height 8
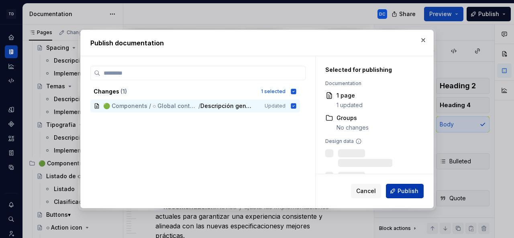
click at [411, 191] on span "Publish" at bounding box center [407, 191] width 21 height 8
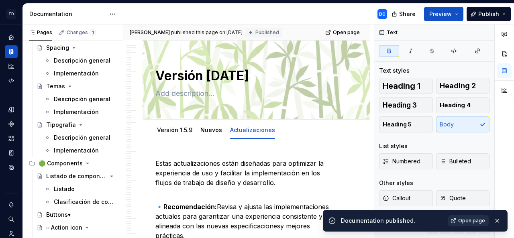
click at [478, 218] on span "Open page" at bounding box center [471, 220] width 27 height 6
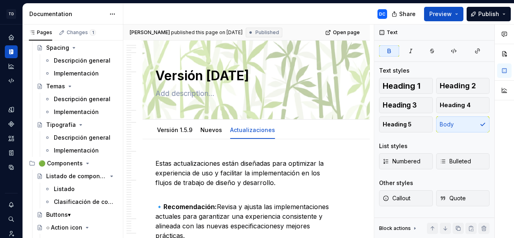
type textarea "*"
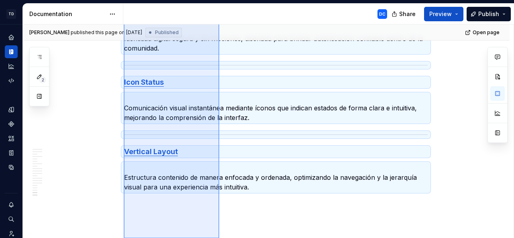
scroll to position [1826, 0]
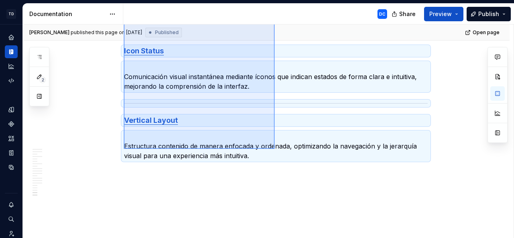
drag, startPoint x: 124, startPoint y: 132, endPoint x: 274, endPoint y: 150, distance: 152.0
click at [274, 150] on div "Deborah Cristina Hernandez Martinez published this page on August 21, 2025 Publ…" at bounding box center [268, 131] width 490 height 214
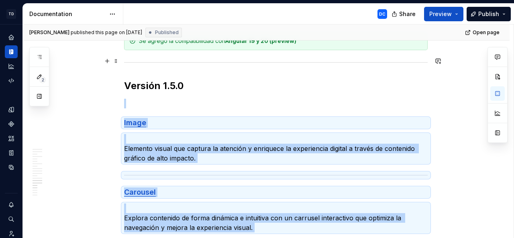
scroll to position [1438, 0]
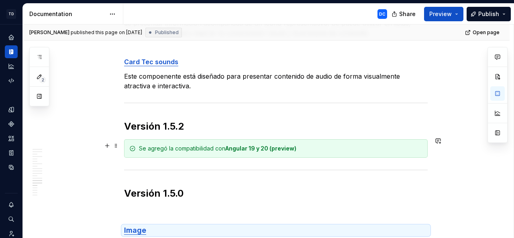
click at [134, 145] on icon at bounding box center [132, 148] width 6 height 6
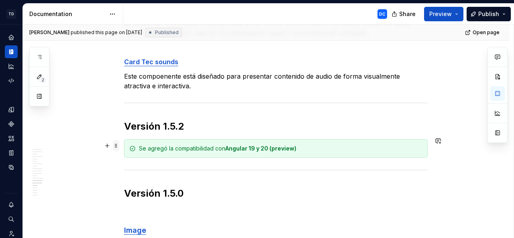
click at [116, 146] on span at bounding box center [116, 145] width 6 height 11
click at [252, 149] on div "Se agregó la compatibilidad con Angular 19 y 20 (preview)" at bounding box center [280, 148] width 283 height 8
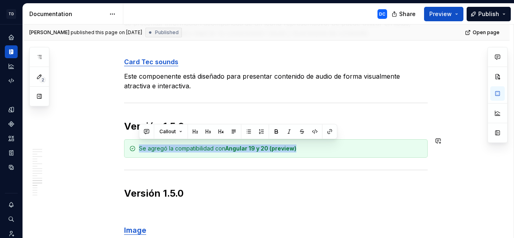
drag, startPoint x: 302, startPoint y: 146, endPoint x: 86, endPoint y: 134, distance: 216.2
copy div "Se agregó la compatibilidad con Angular 19 y 20 (preview)"
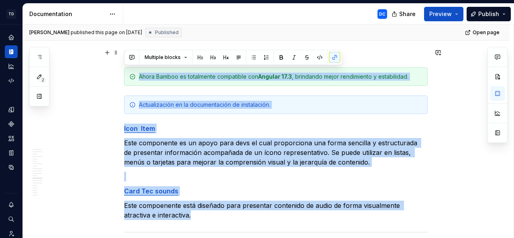
scroll to position [1270, 0]
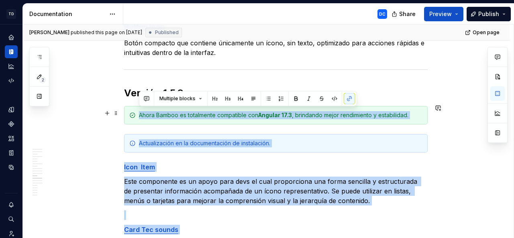
drag, startPoint x: 191, startPoint y: 211, endPoint x: 130, endPoint y: 110, distance: 118.1
copy div "Ahora Bamboo es totalmente compatible con Angular 17.3 , brindando mejor rendim…"
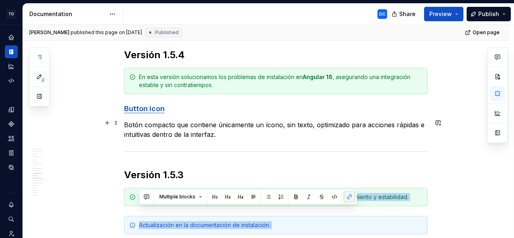
scroll to position [1159, 0]
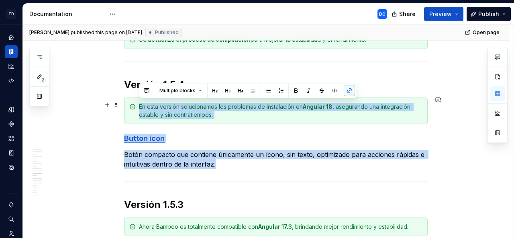
drag, startPoint x: 219, startPoint y: 162, endPoint x: 120, endPoint y: 98, distance: 118.0
copy div "En esta versión solucionamos los problemas de instalación en Angular 18 , asegu…"
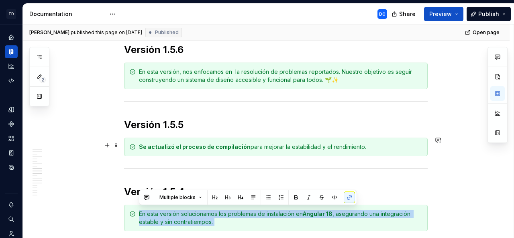
scroll to position [1052, 0]
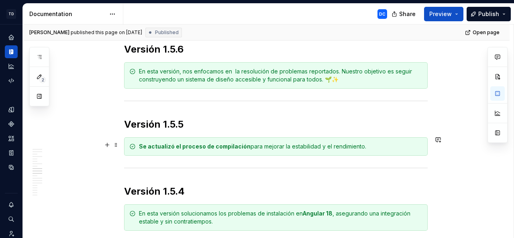
click at [391, 149] on div "Se actualizó el proceso de compilación para mejorar la estabilidad y el rendimi…" at bounding box center [275, 146] width 303 height 18
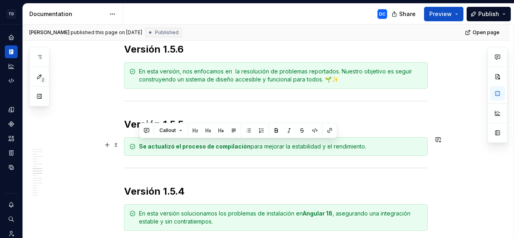
drag, startPoint x: 393, startPoint y: 145, endPoint x: 123, endPoint y: 142, distance: 270.1
click at [141, 149] on div "Se actualizó el proceso de compilación para mejorar la estabilidad y el rendimi…" at bounding box center [275, 146] width 303 height 18
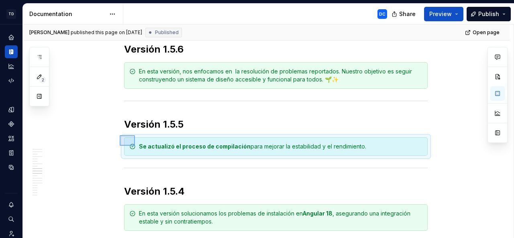
drag, startPoint x: 120, startPoint y: 135, endPoint x: 135, endPoint y: 146, distance: 18.5
click at [135, 146] on div "Deborah Cristina Hernandez Martinez published this page on August 21, 2025 Publ…" at bounding box center [268, 131] width 490 height 214
copy h2 "Versión 1.5.5"
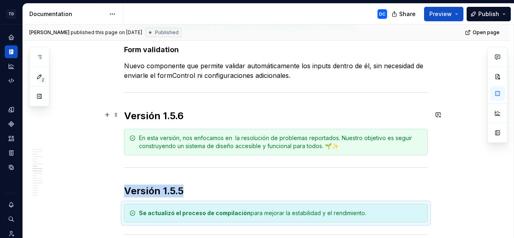
scroll to position [985, 0]
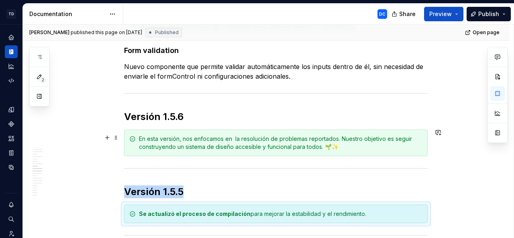
click at [121, 131] on div "Te presentamos los nuevos componentes que hemos desarrollado con un propósito c…" at bounding box center [266, 119] width 486 height 1928
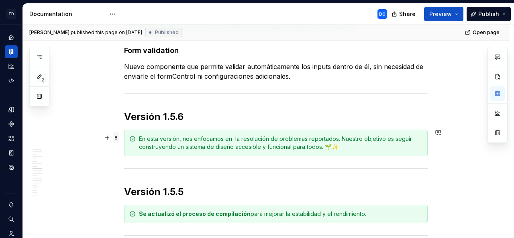
click at [116, 138] on span at bounding box center [116, 137] width 6 height 11
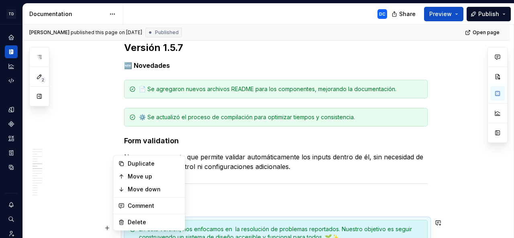
scroll to position [886, 0]
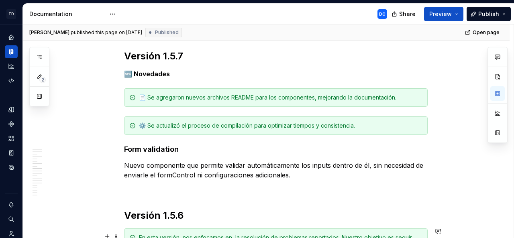
click at [291, 173] on p "Nuevo componente que permite validar automáticamente los inputs dentro de él, s…" at bounding box center [275, 169] width 303 height 19
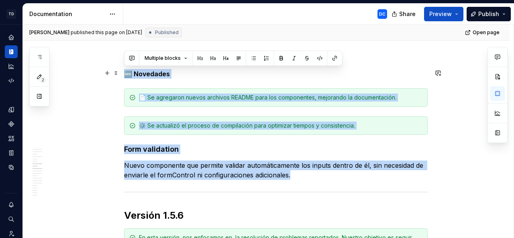
drag, startPoint x: 294, startPoint y: 175, endPoint x: 124, endPoint y: 72, distance: 198.7
click at [124, 72] on div "Te presentamos los nuevos componentes que hemos desarrollado con un propósito c…" at bounding box center [275, 187] width 303 height 1828
copy div "🆕 Novedades 📄 Se agregaron nuevos archivos README para los componentes, mejoran…"
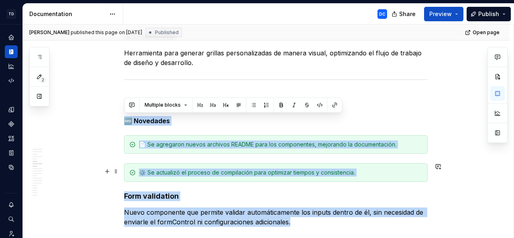
scroll to position [839, 0]
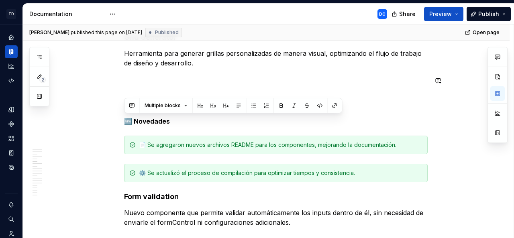
click at [181, 90] on div "Te presentamos los nuevos componentes que hemos desarrollado con un propósito c…" at bounding box center [275, 234] width 303 height 1828
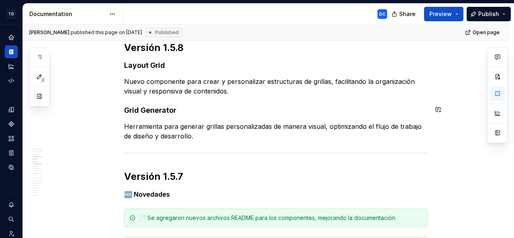
scroll to position [766, 0]
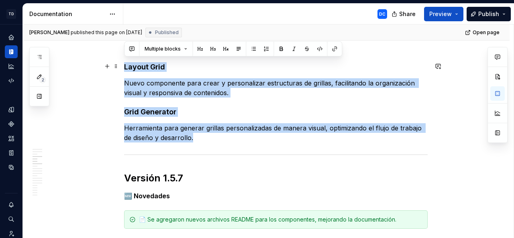
drag, startPoint x: 208, startPoint y: 138, endPoint x: 122, endPoint y: 64, distance: 113.8
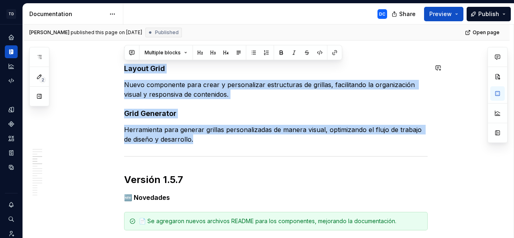
copy div "Layout Grid Nuevo componente para crear y personalizar estructuras de grillas, …"
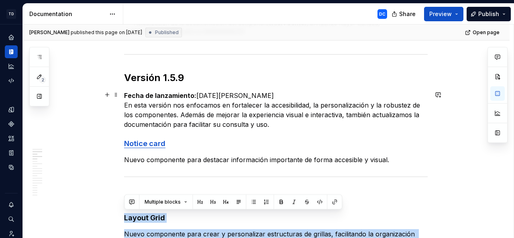
scroll to position [600, 0]
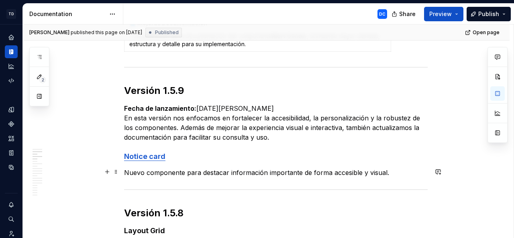
click at [391, 168] on p "Nuevo componente para destacar información importante de forma accesible y visu…" at bounding box center [275, 173] width 303 height 10
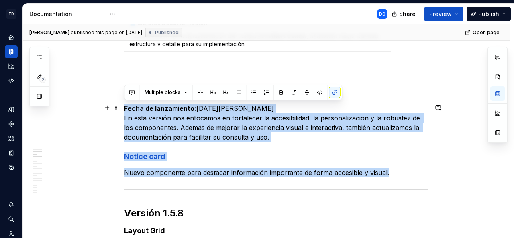
drag, startPoint x: 391, startPoint y: 171, endPoint x: 124, endPoint y: 105, distance: 274.6
copy div "Fecha de lanzamiento: 27 de junio de 2025 En esta versión nos enfocamos en fort…"
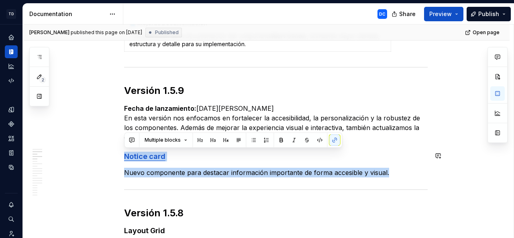
drag, startPoint x: 389, startPoint y: 170, endPoint x: 124, endPoint y: 150, distance: 266.4
copy div "Notice card Nuevo componente para destacar información importante de forma acce…"
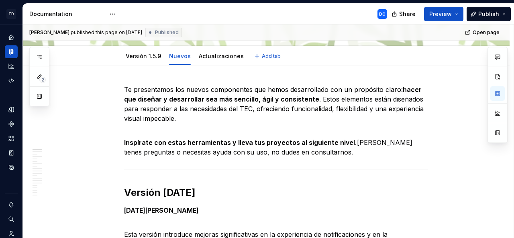
scroll to position [0, 0]
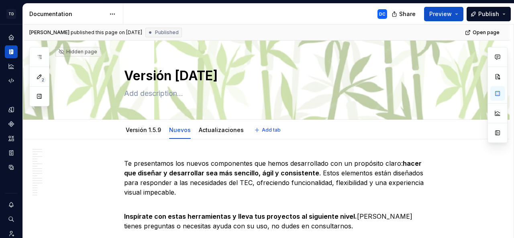
type textarea "*"
